Goal: Task Accomplishment & Management: Use online tool/utility

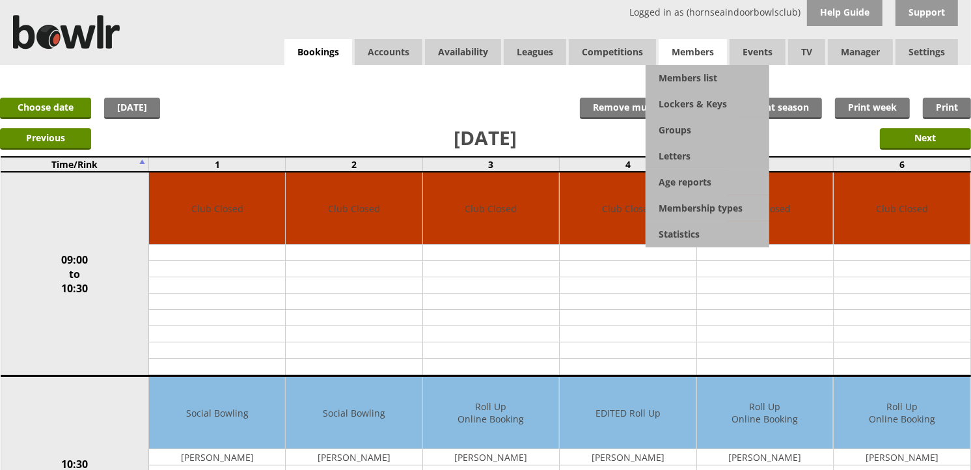
click at [697, 51] on span "Members" at bounding box center [692, 52] width 68 height 26
click at [695, 79] on link "Members list" at bounding box center [707, 78] width 124 height 26
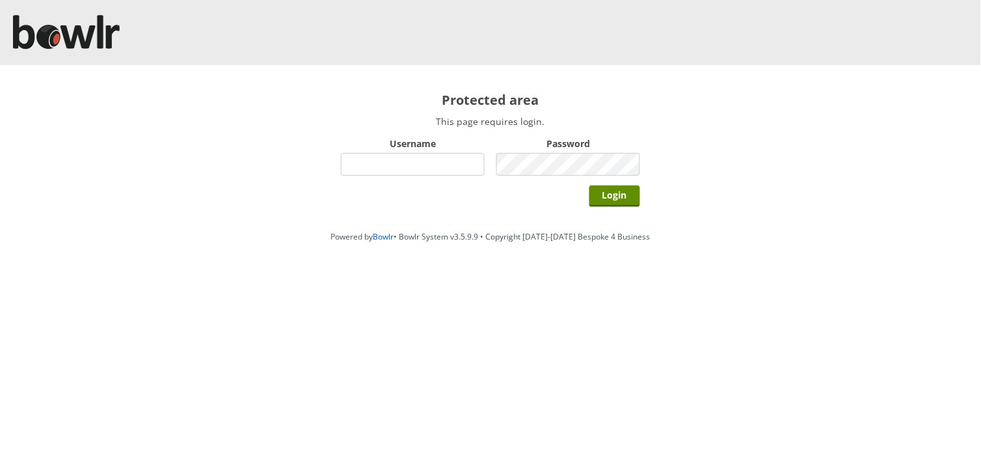
click at [415, 165] on input "Username" at bounding box center [413, 164] width 144 height 23
type input "BarRinkMonitor"
click at [589, 185] on input "Login" at bounding box center [614, 195] width 51 height 21
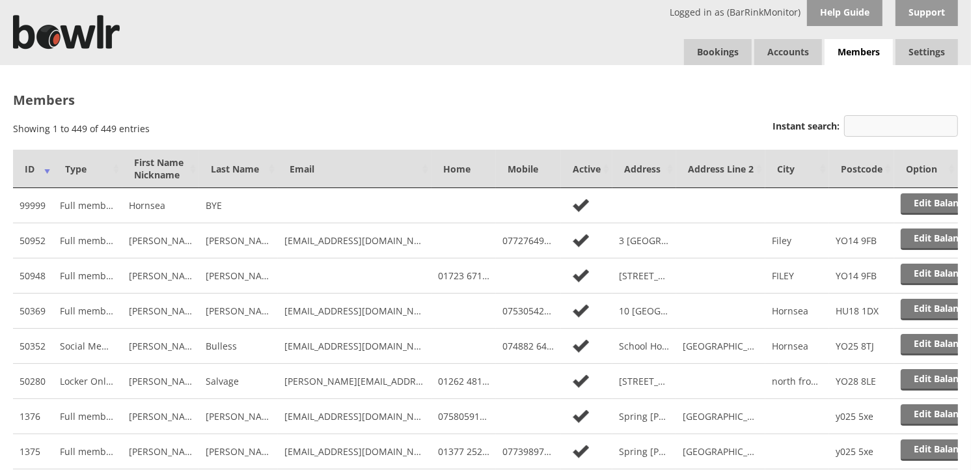
click at [854, 125] on input "Instant search:" at bounding box center [901, 125] width 114 height 21
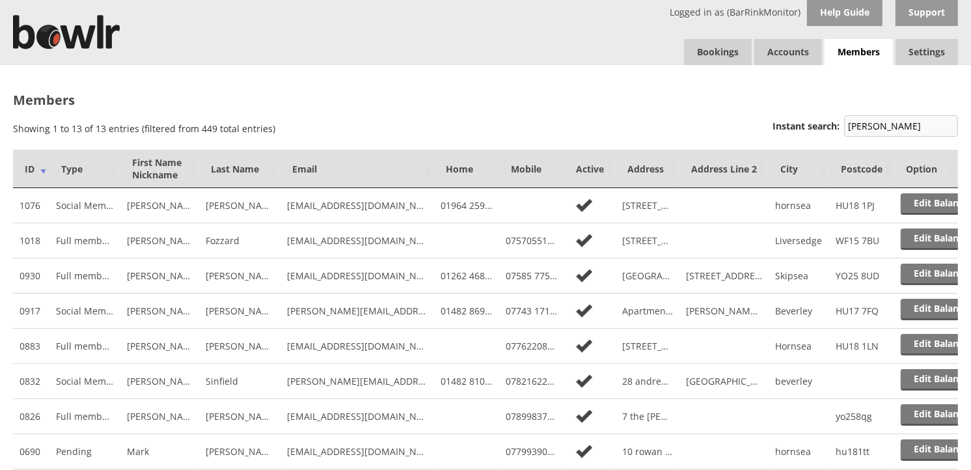
click at [844, 124] on input "Andrew" at bounding box center [901, 125] width 114 height 21
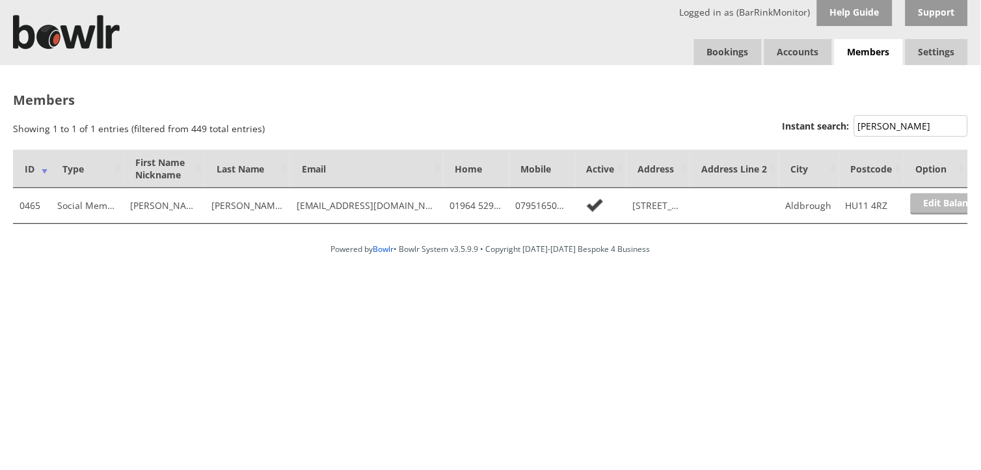
type input "Sandra Andrew"
click at [954, 203] on link "Edit Balance" at bounding box center [951, 203] width 81 height 21
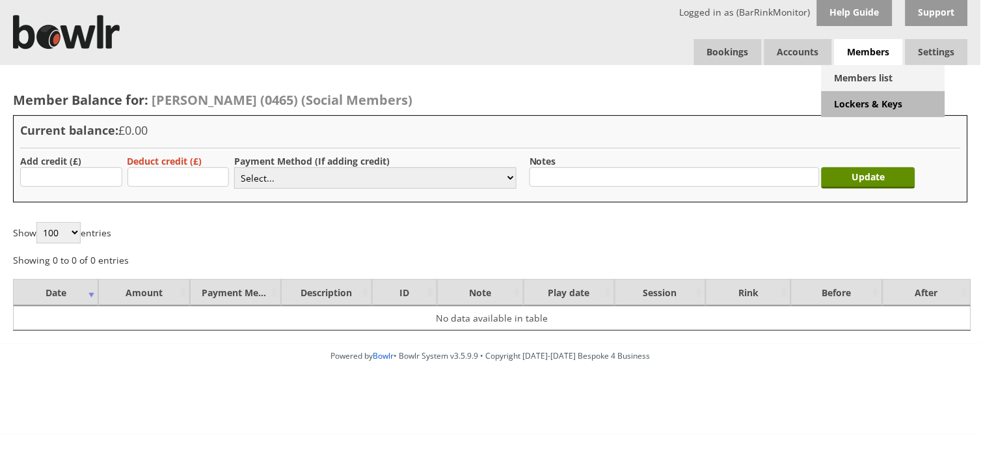
click at [875, 82] on link "Members list" at bounding box center [884, 78] width 124 height 26
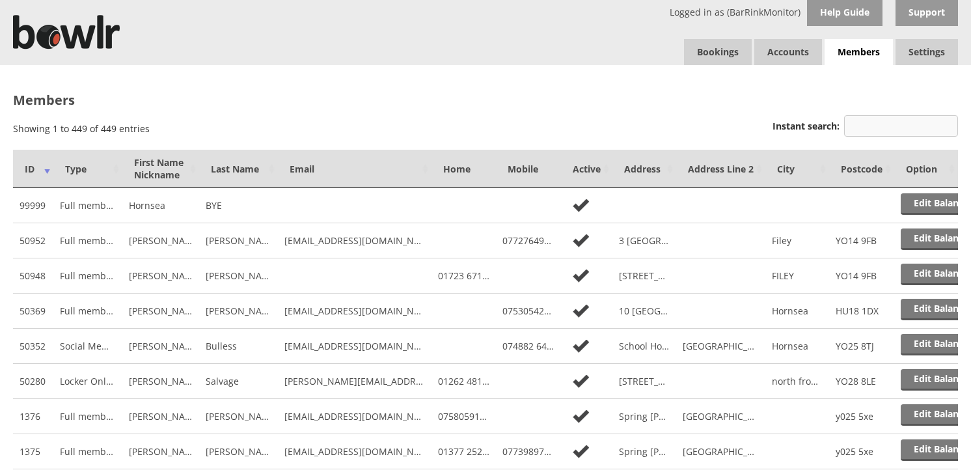
click at [870, 128] on input "Instant search:" at bounding box center [901, 125] width 114 height 21
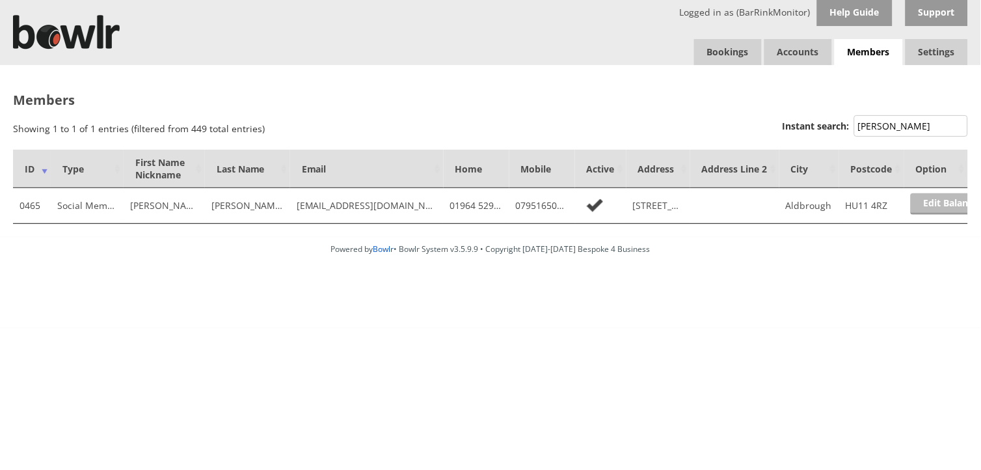
type input "[PERSON_NAME]"
click at [948, 206] on link "Edit Balance" at bounding box center [951, 203] width 81 height 21
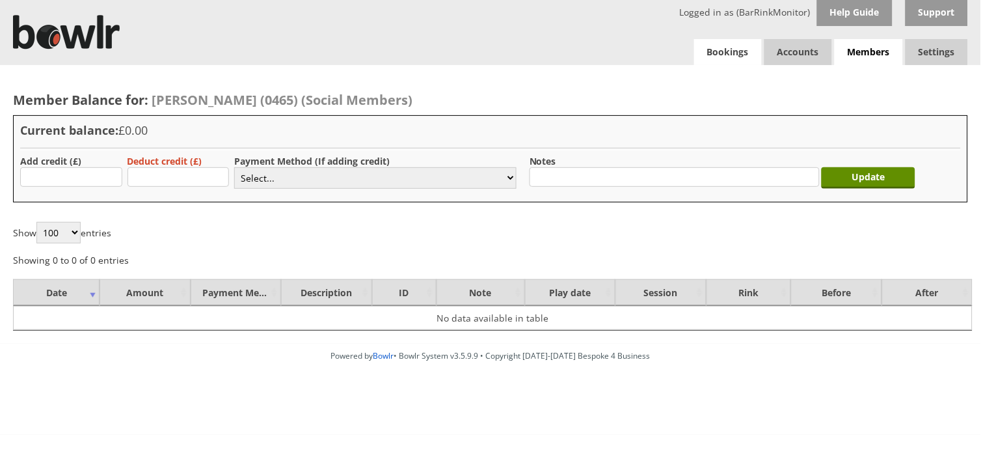
click at [725, 54] on link "Bookings" at bounding box center [728, 52] width 68 height 26
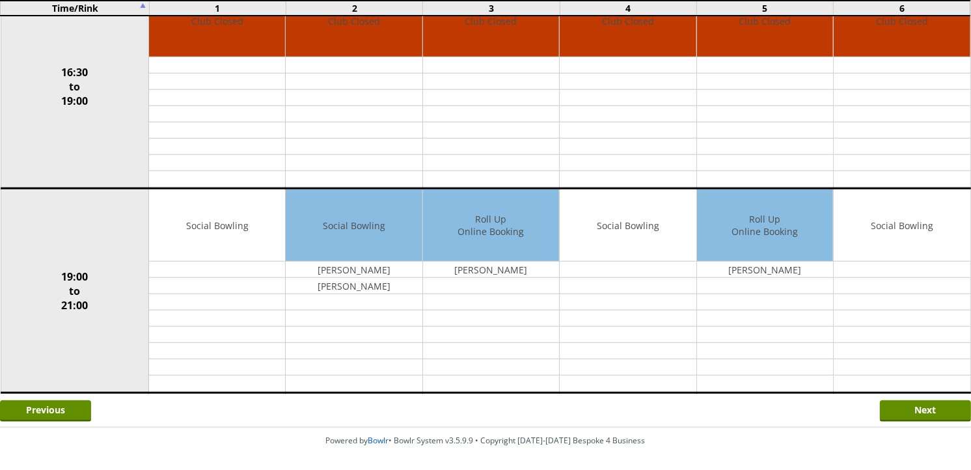
scroll to position [1012, 0]
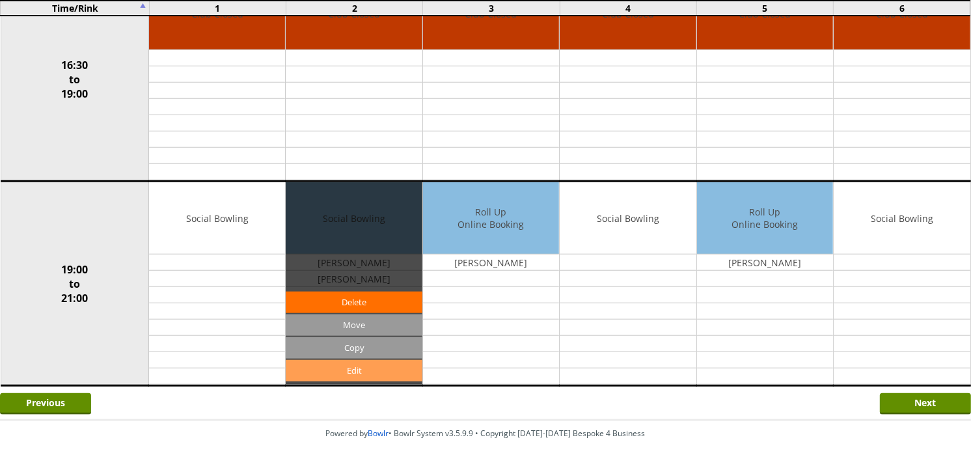
click at [384, 366] on link "Edit" at bounding box center [354, 370] width 136 height 21
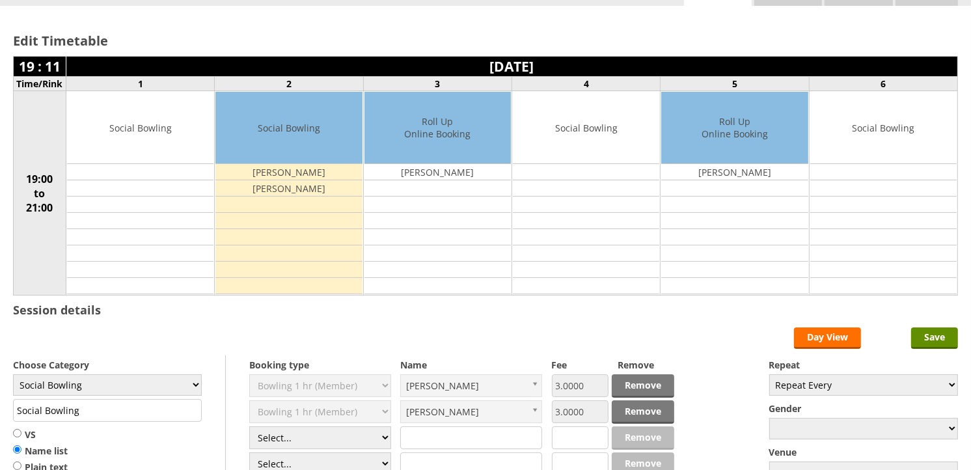
scroll to position [217, 0]
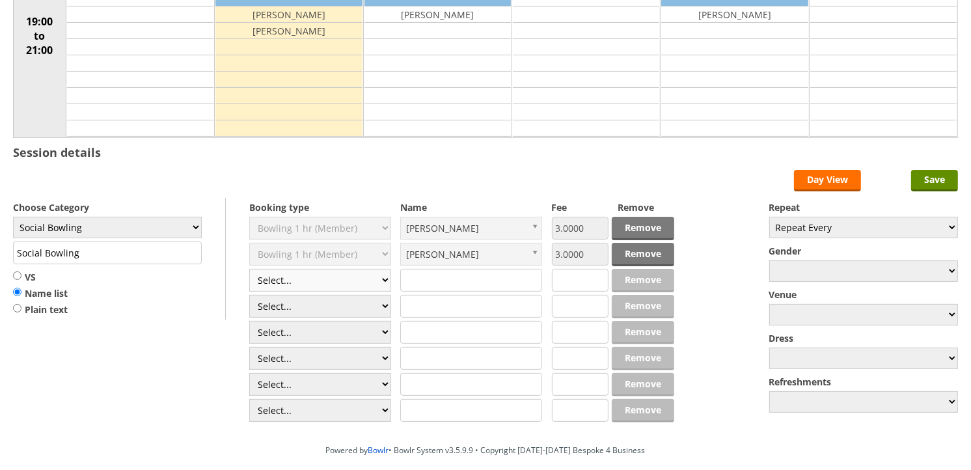
click at [382, 280] on select "Select... Club Competition (Member) Club Competition (Visitor) National (Member…" at bounding box center [320, 280] width 142 height 23
select select "1_54"
click at [249, 269] on select "Select... Club Competition (Member) Club Competition (Visitor) National (Member…" at bounding box center [320, 280] width 142 height 23
type input "3.0000"
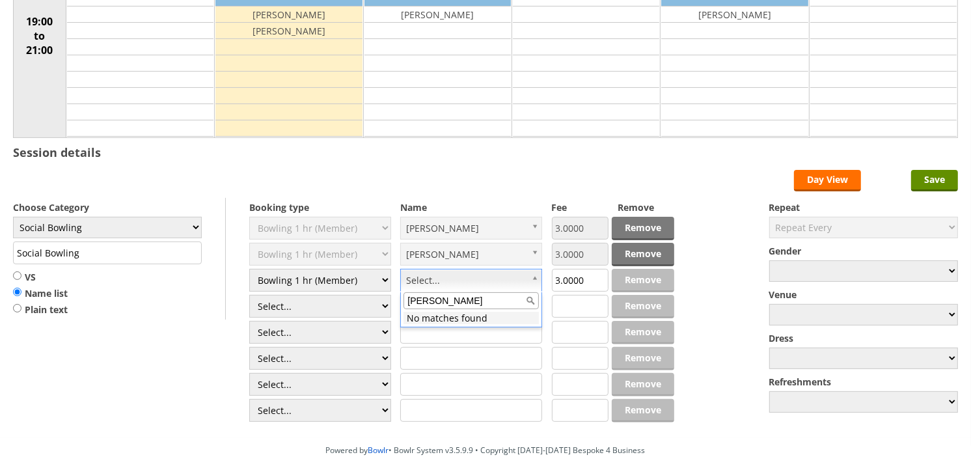
type input "[PERSON_NAME]"
